Goal: Find specific page/section: Find specific page/section

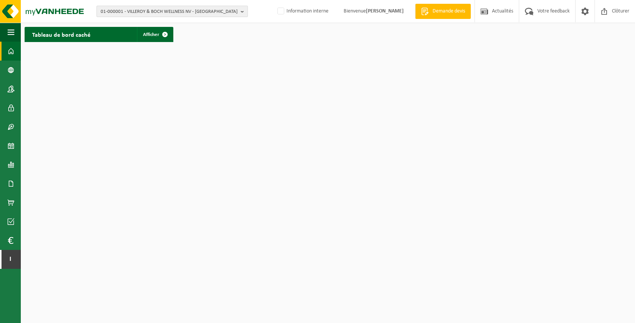
click at [172, 12] on span "01-000001 - VILLEROY & BOCH WELLNESS NV - [GEOGRAPHIC_DATA]" at bounding box center [169, 11] width 137 height 11
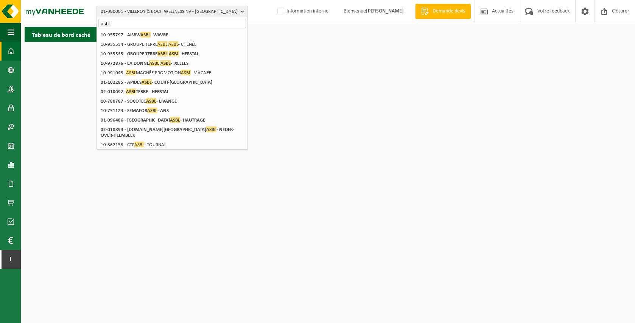
click at [172, 12] on span "01-000001 - VILLEROY & BOCH WELLNESS NV - [GEOGRAPHIC_DATA]" at bounding box center [169, 11] width 137 height 11
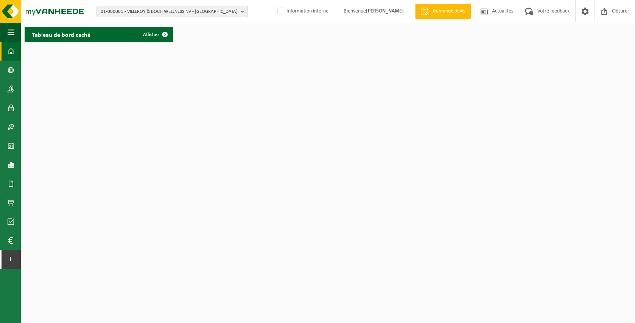
click at [172, 12] on span "01-000001 - VILLEROY & BOCH WELLNESS NV - [GEOGRAPHIC_DATA]" at bounding box center [169, 11] width 137 height 11
click at [172, 12] on span "01-000001 - VILLEROY & BOCH WELLNESS NV - ROESELARE" at bounding box center [169, 11] width 137 height 11
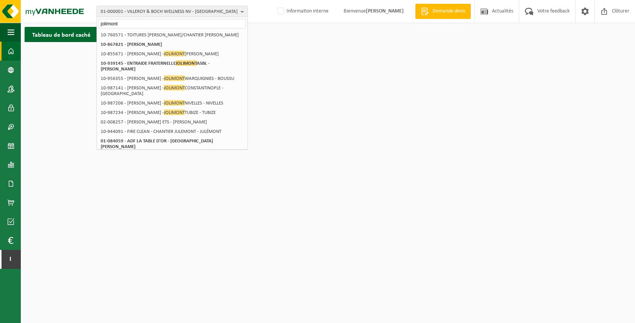
click at [147, 23] on input "jolimont" at bounding box center [172, 23] width 148 height 9
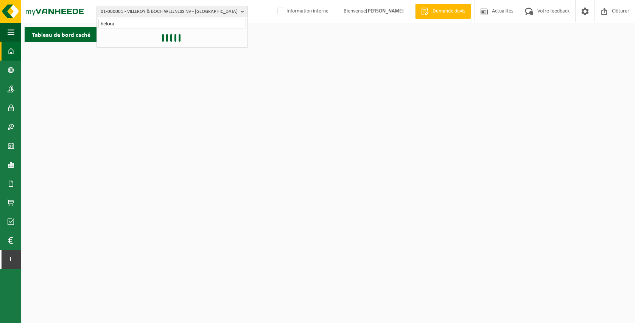
type input "helora"
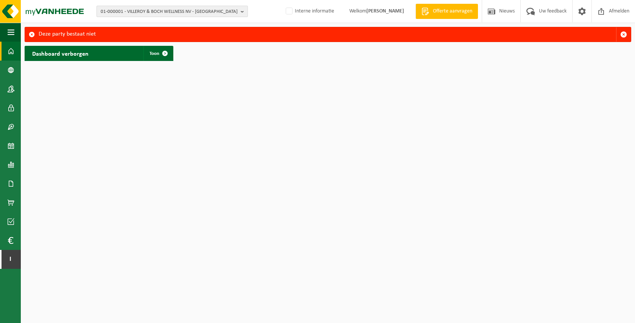
click at [147, 14] on span "01-000001 - VILLEROY & BOCH WELLNESS NV - [GEOGRAPHIC_DATA]" at bounding box center [169, 11] width 137 height 11
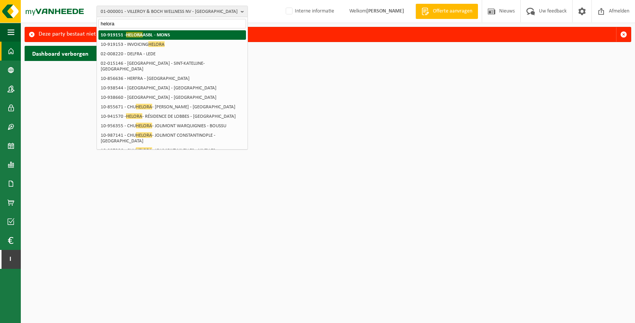
type input "helora"
click at [144, 34] on strong "10-919151 - HELORA ASBL - MONS" at bounding box center [135, 35] width 69 height 6
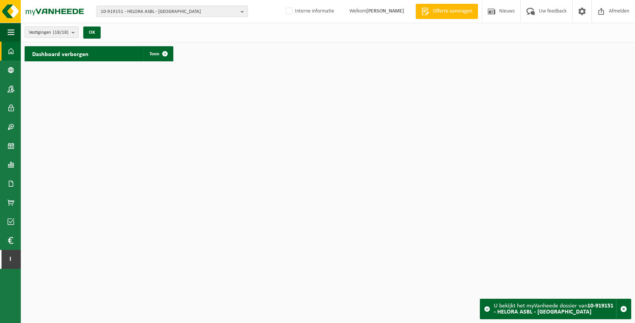
click at [143, 12] on span "10-919151 - HELORA ASBL - MONS" at bounding box center [169, 11] width 137 height 11
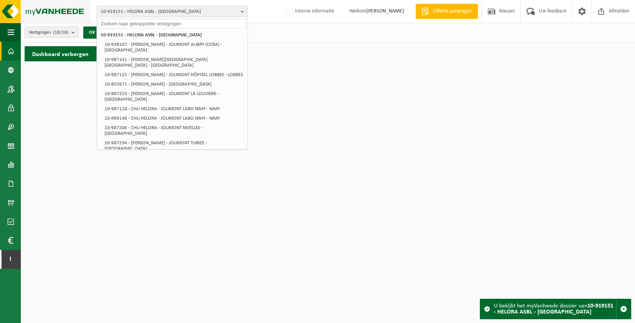
drag, startPoint x: 113, startPoint y: 36, endPoint x: 88, endPoint y: 14, distance: 33.8
click at [87, 14] on img at bounding box center [45, 11] width 91 height 23
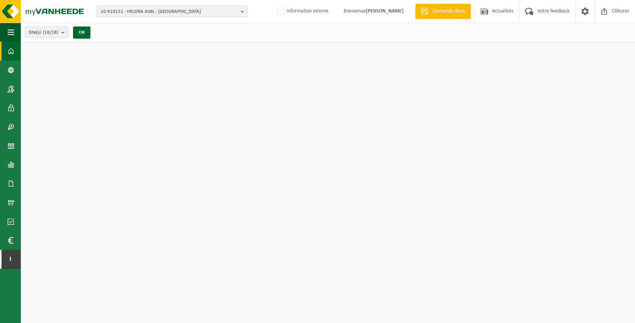
click at [121, 11] on span "10-919151 - HELORA ASBL - MONS" at bounding box center [169, 11] width 137 height 11
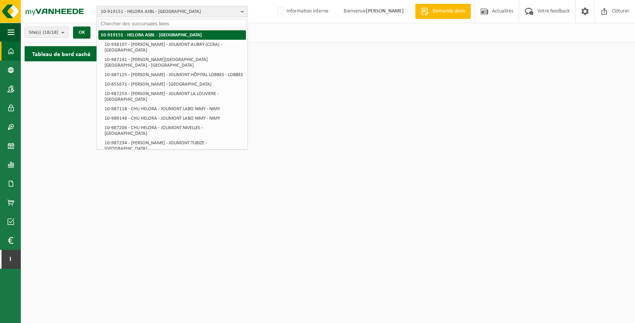
drag, startPoint x: 183, startPoint y: 34, endPoint x: 102, endPoint y: 33, distance: 81.0
click at [102, 33] on li "10-919151 - HELORA ASBL - MONS" at bounding box center [172, 34] width 148 height 9
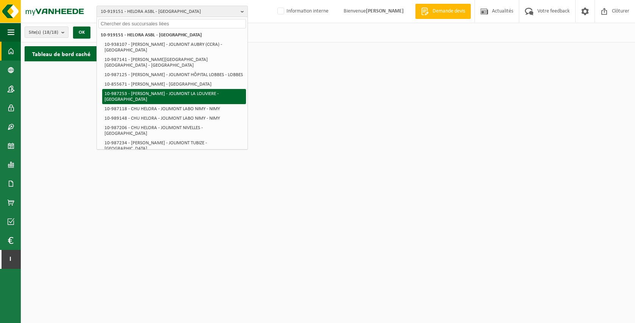
click at [186, 89] on li "10-987253 - CHU HELORA - JOLIMONT LA LOUVIERE - LA LOUVIÈRE" at bounding box center [174, 96] width 144 height 15
